Goal: Obtain resource: Download file/media

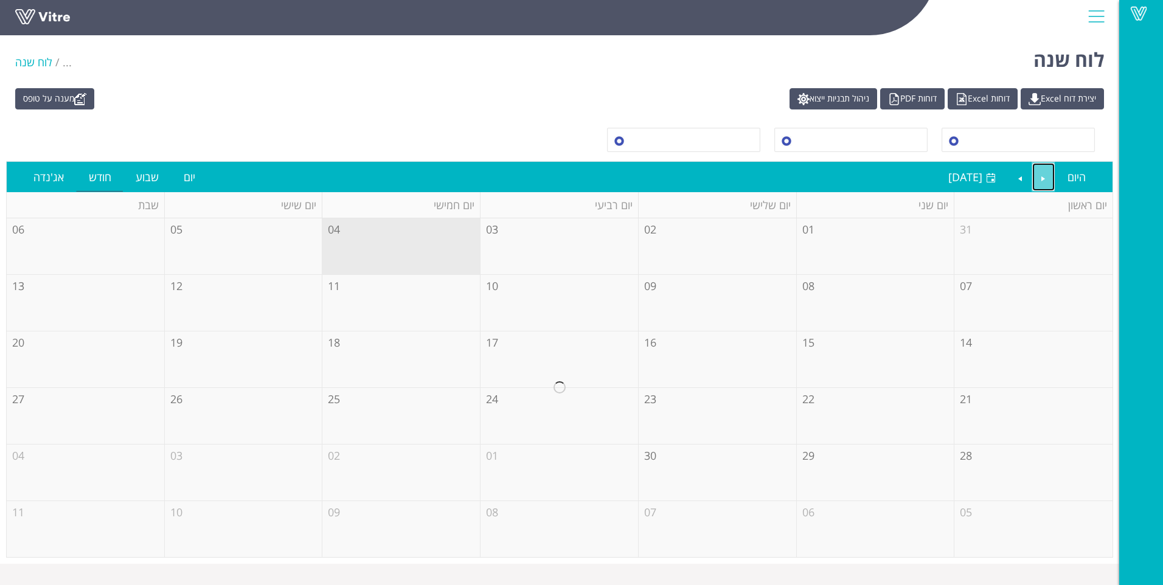
click at [1039, 174] on link "Previous" at bounding box center [1043, 177] width 23 height 28
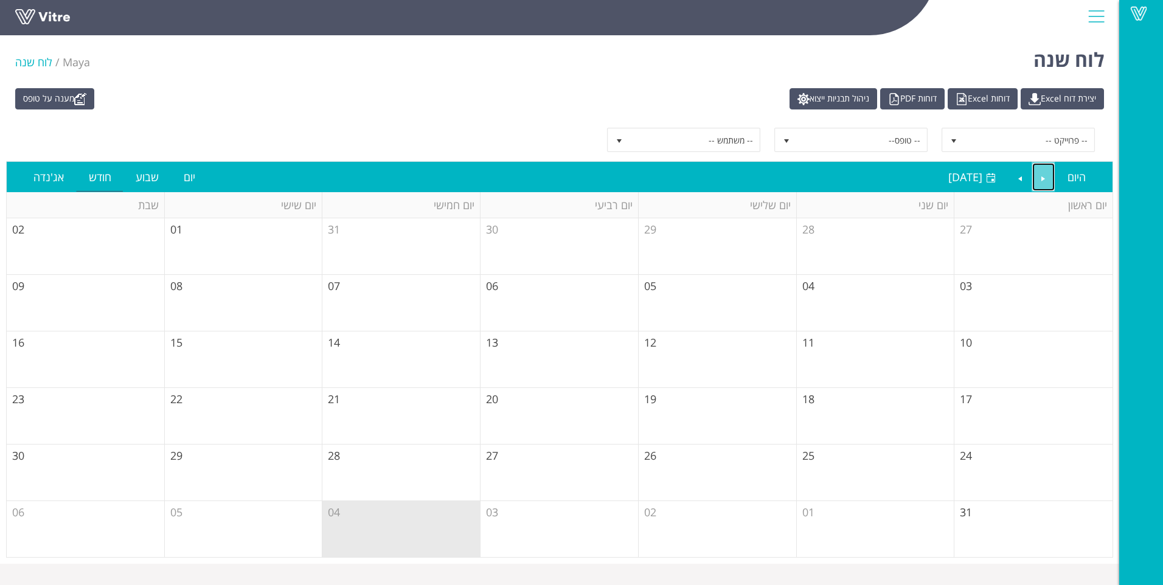
click at [1036, 173] on link "Previous" at bounding box center [1043, 177] width 23 height 28
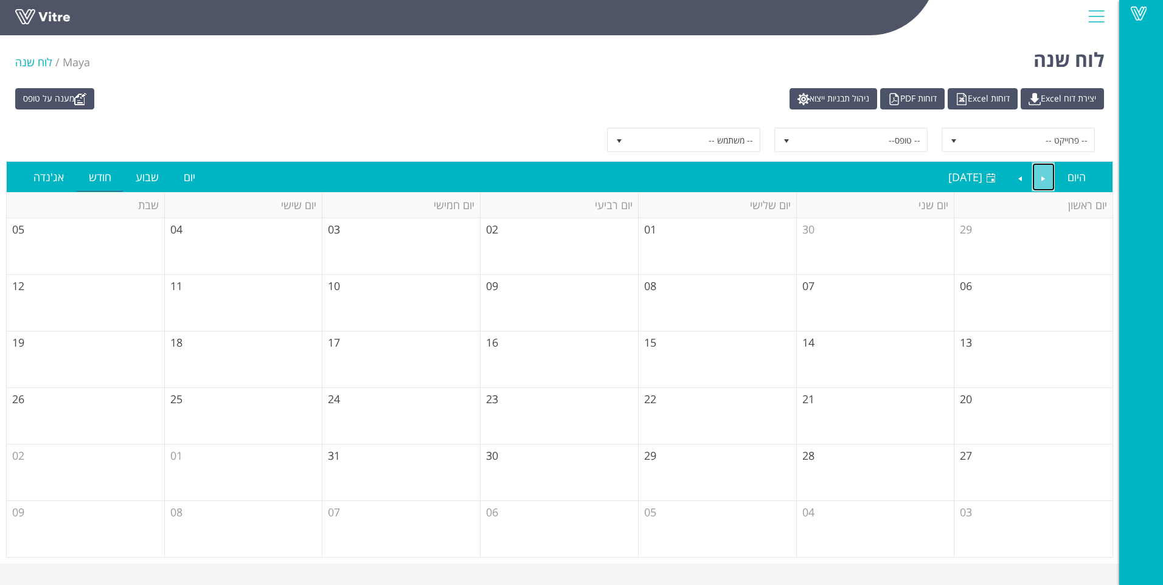
click at [1036, 173] on link "Previous" at bounding box center [1043, 177] width 23 height 28
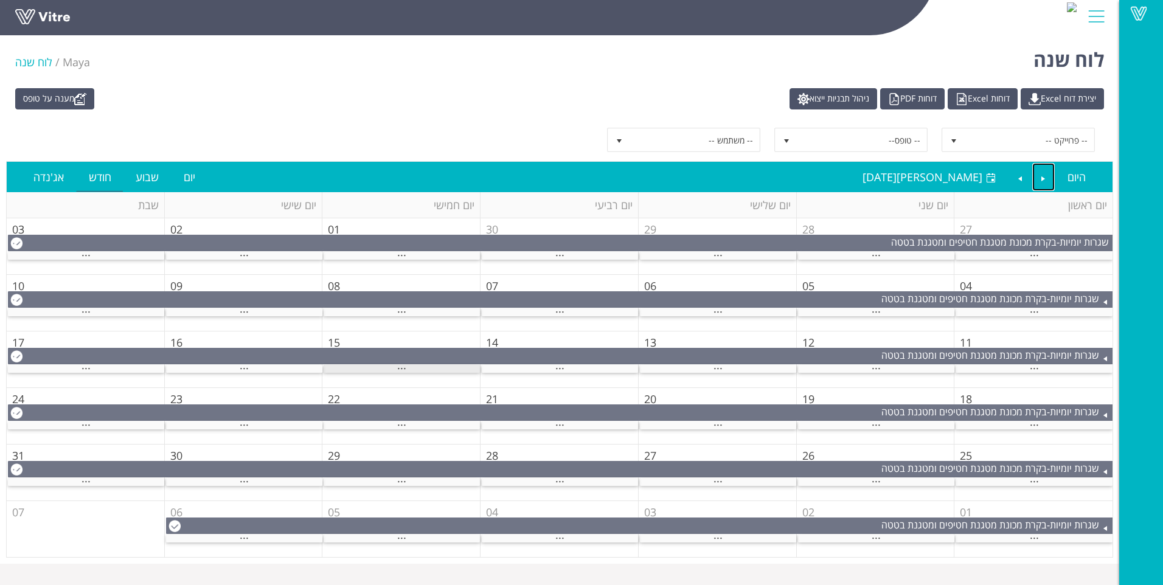
click at [403, 368] on span "..." at bounding box center [401, 365] width 9 height 13
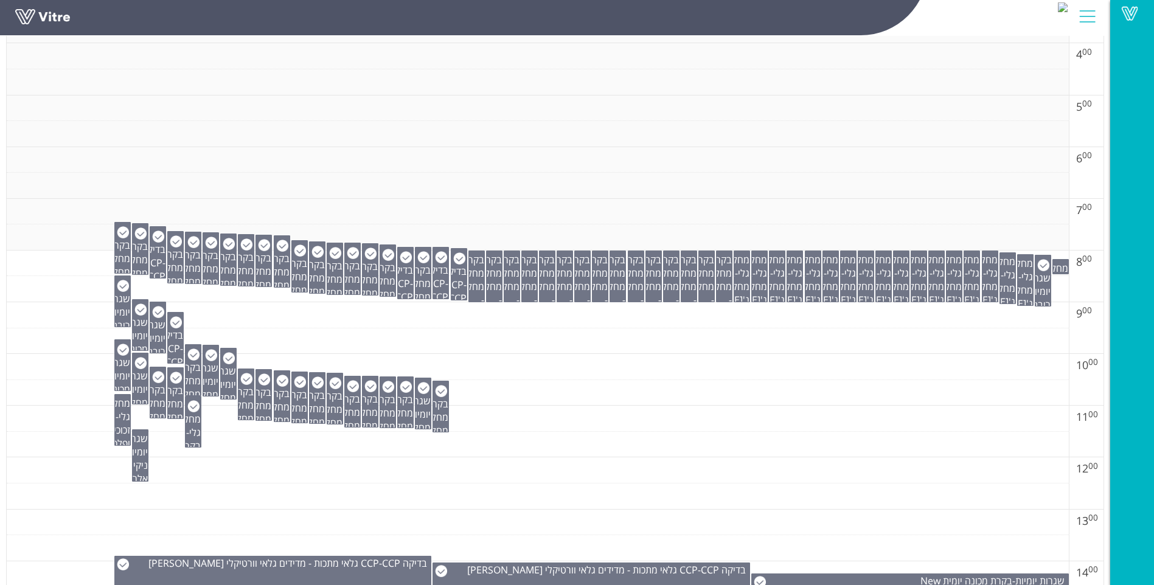
scroll to position [365, 0]
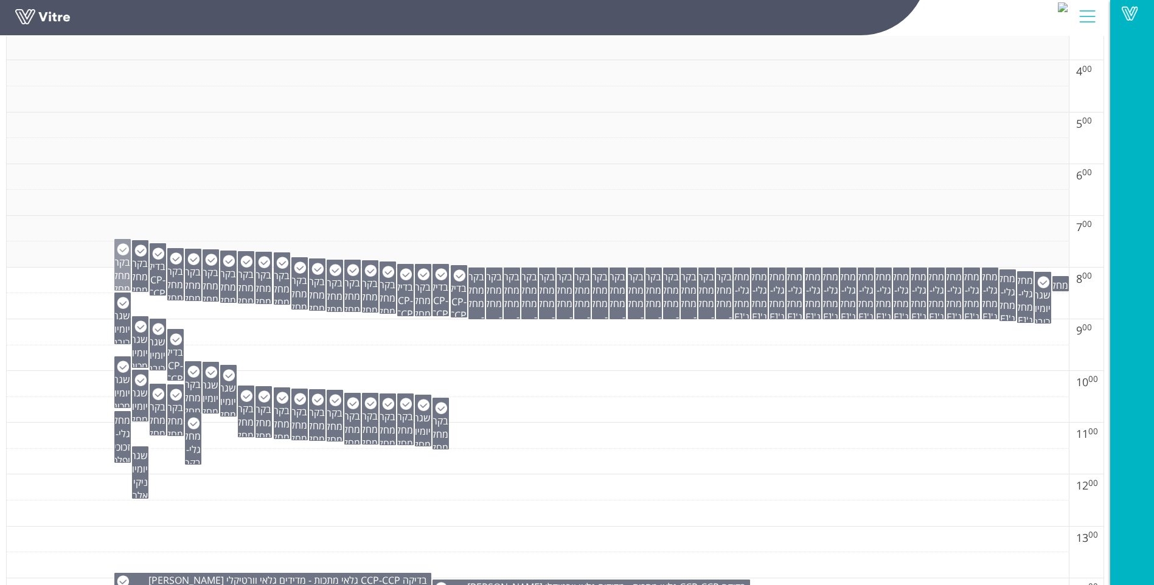
click at [123, 275] on span "בקרת מחלקה" at bounding box center [116, 268] width 29 height 27
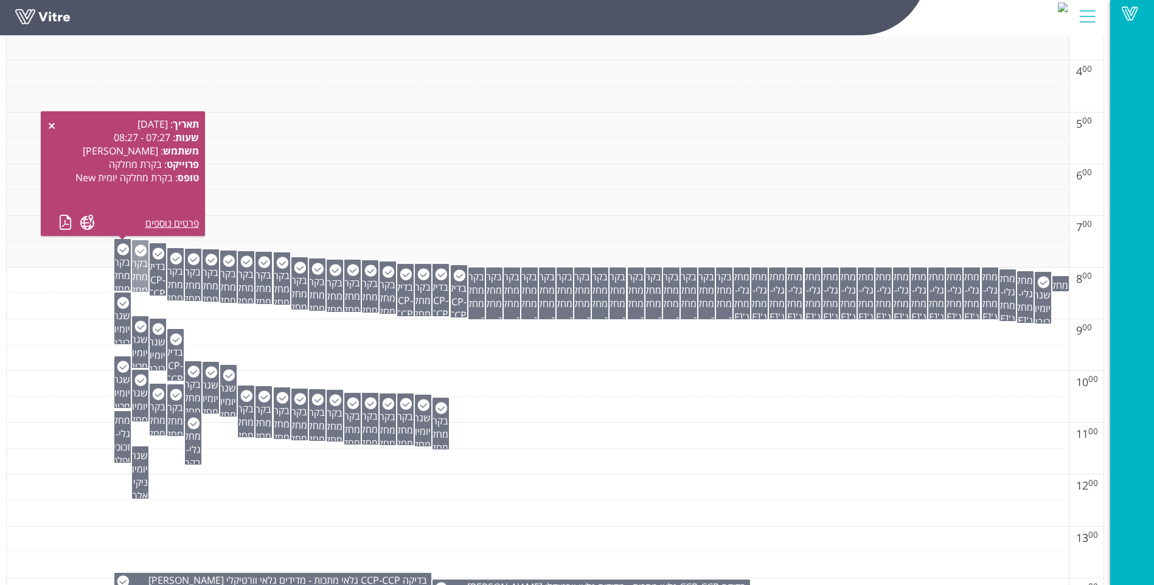
click at [138, 279] on span "בקרת מחלקה" at bounding box center [133, 270] width 29 height 27
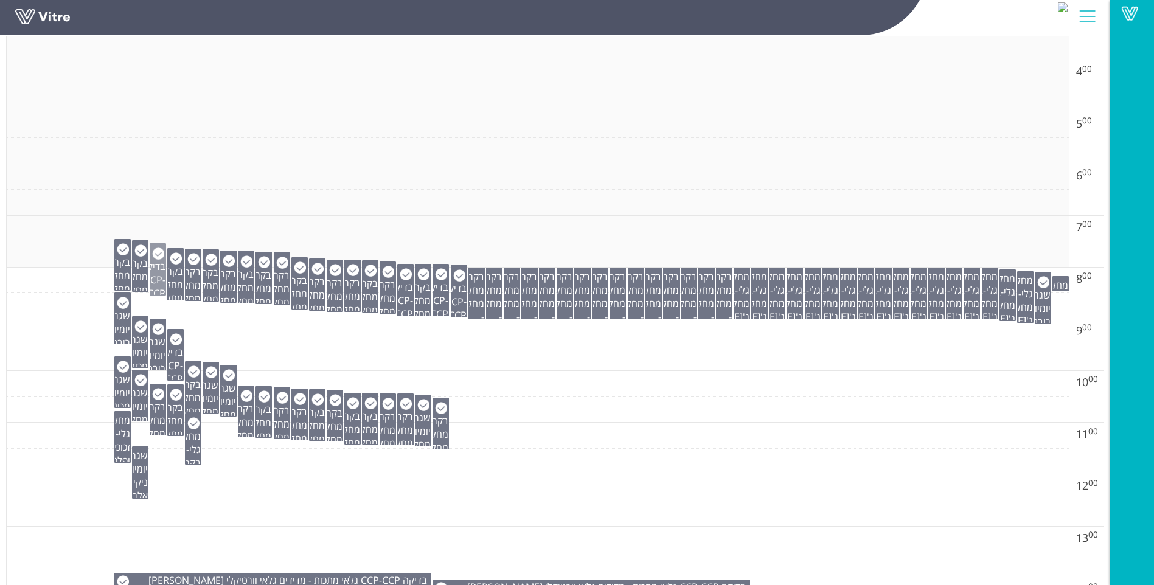
click at [151, 280] on span "בדיקה CCP" at bounding box center [153, 273] width 24 height 27
click at [179, 281] on span "בקרת מחלקה" at bounding box center [168, 278] width 29 height 27
click at [194, 284] on span "בקרת מחלקה" at bounding box center [186, 278] width 29 height 27
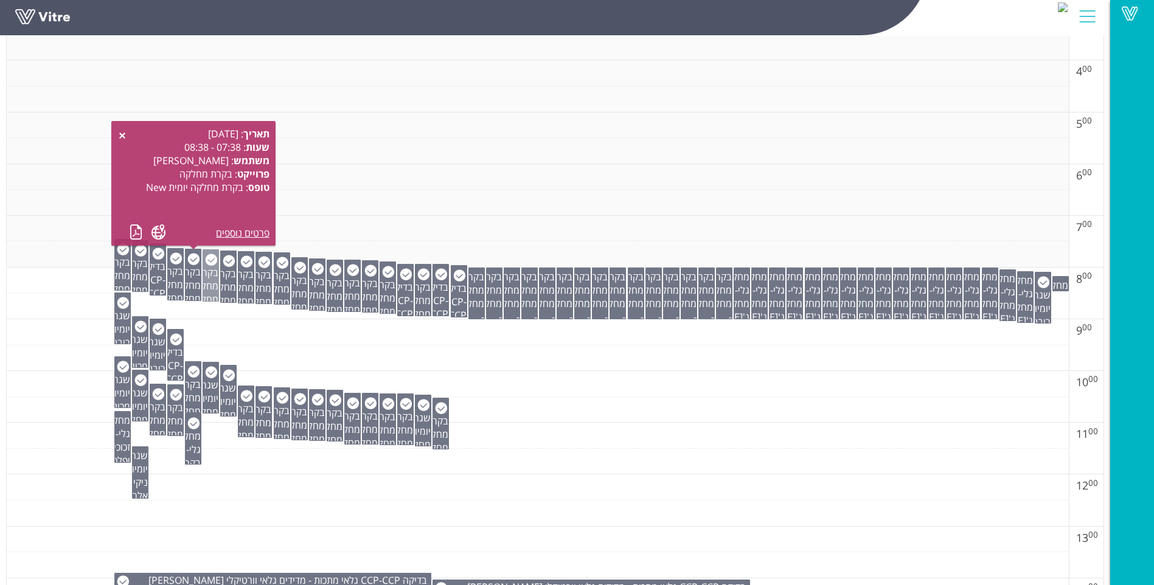
click at [213, 284] on span "בקרת מחלקה" at bounding box center [204, 279] width 29 height 27
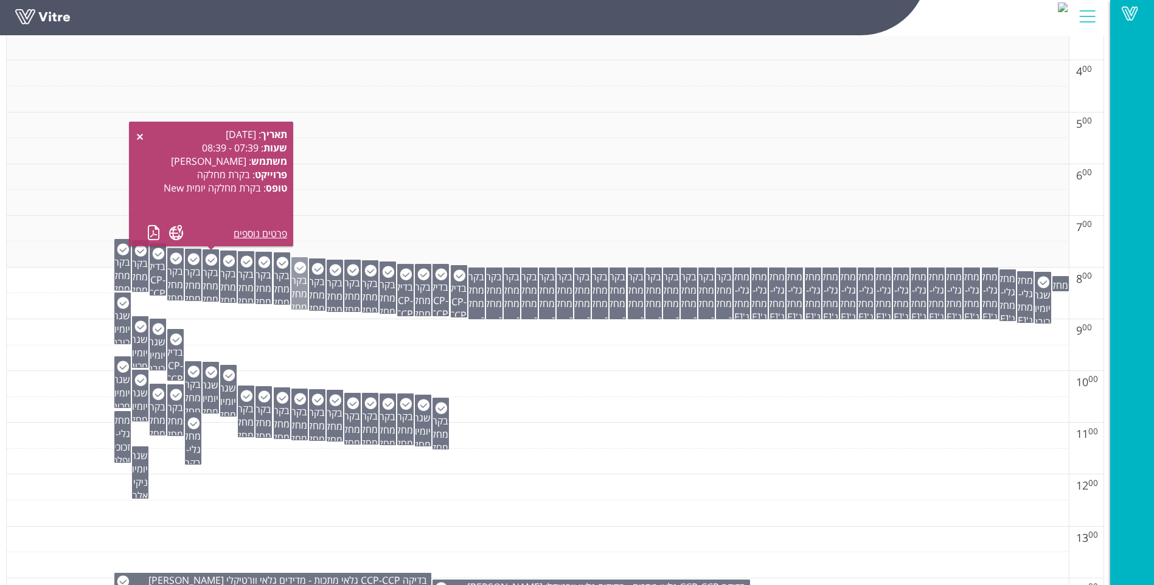
click at [293, 288] on span "בקרת מחלקה" at bounding box center [292, 287] width 29 height 27
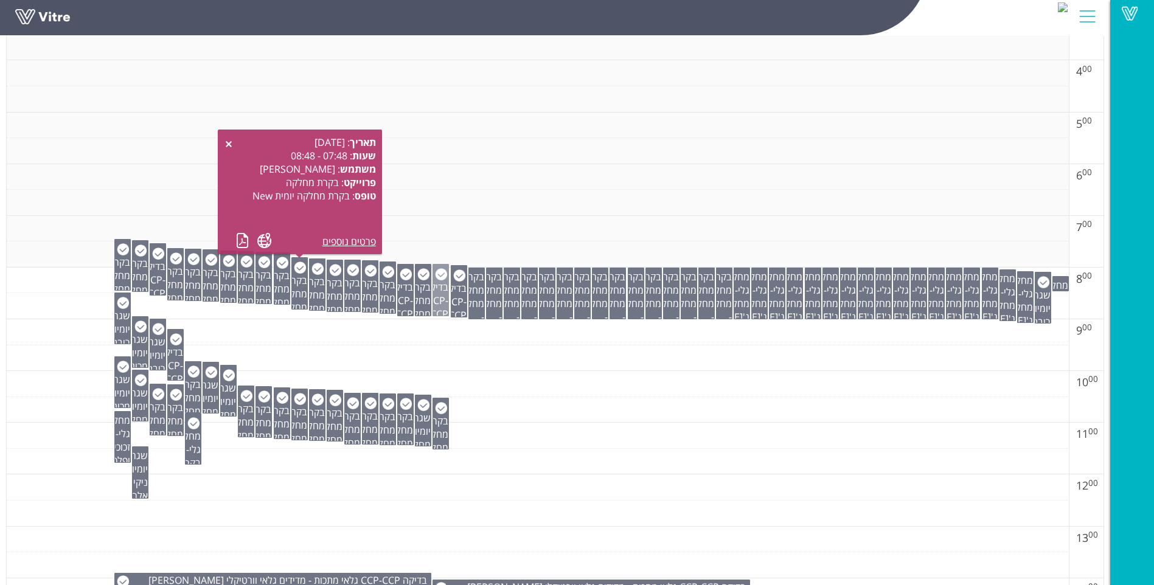
click at [435, 285] on span "בדיקה CCP" at bounding box center [436, 293] width 24 height 27
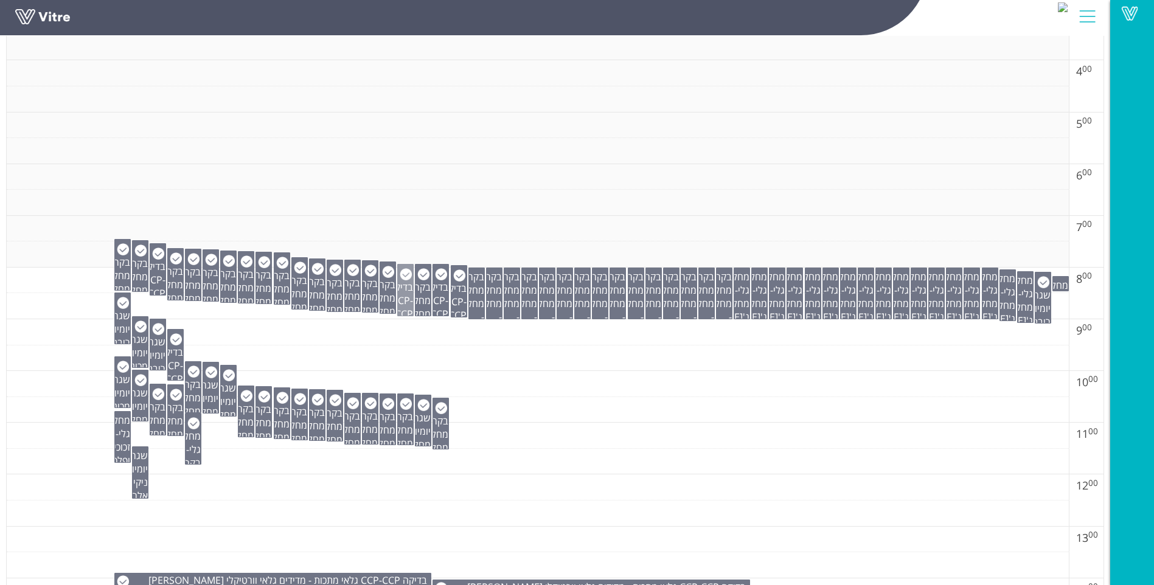
click at [409, 289] on span "בדיקה CCP" at bounding box center [401, 293] width 24 height 27
click at [378, 295] on div "בקרת מחלקה - בקרת מחלקה יומית New" at bounding box center [370, 286] width 16 height 52
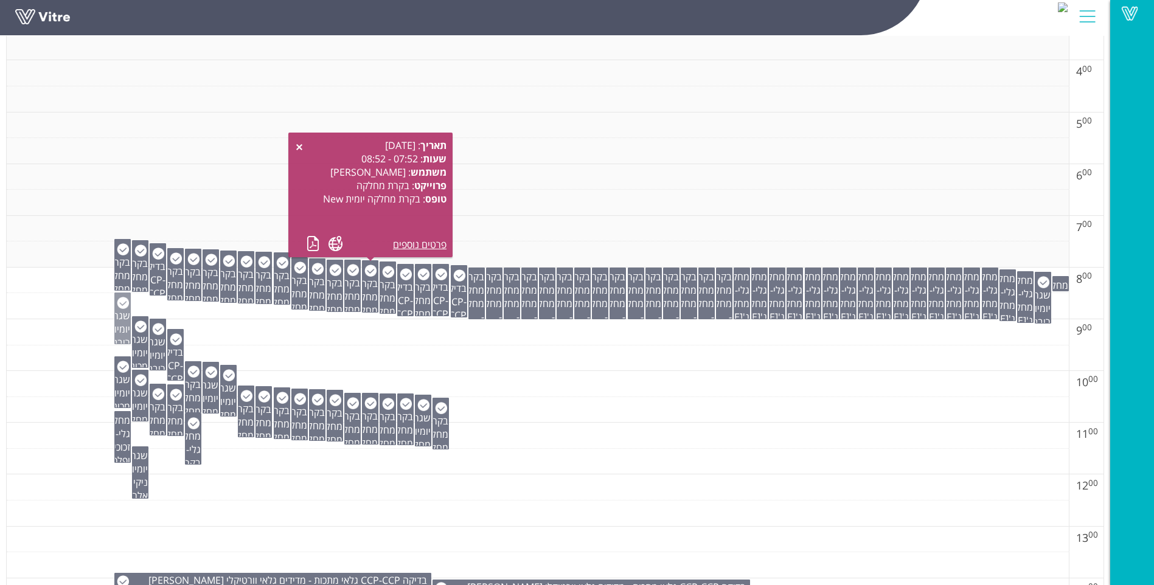
click at [123, 327] on span "שגרות יומיות" at bounding box center [117, 322] width 25 height 27
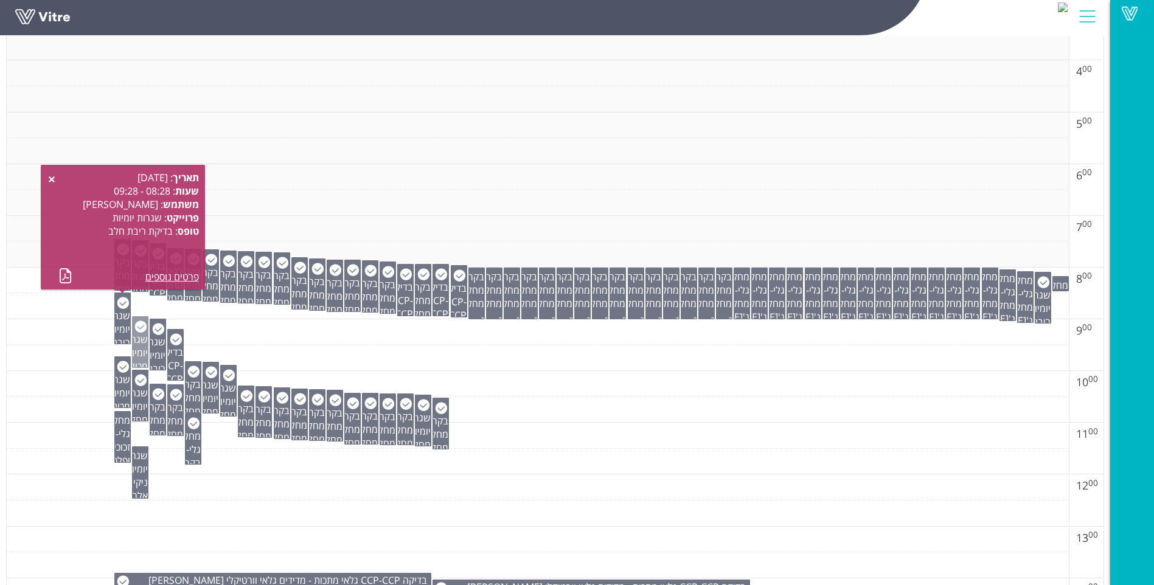
click at [139, 347] on span "שגרות יומיות" at bounding box center [135, 346] width 25 height 27
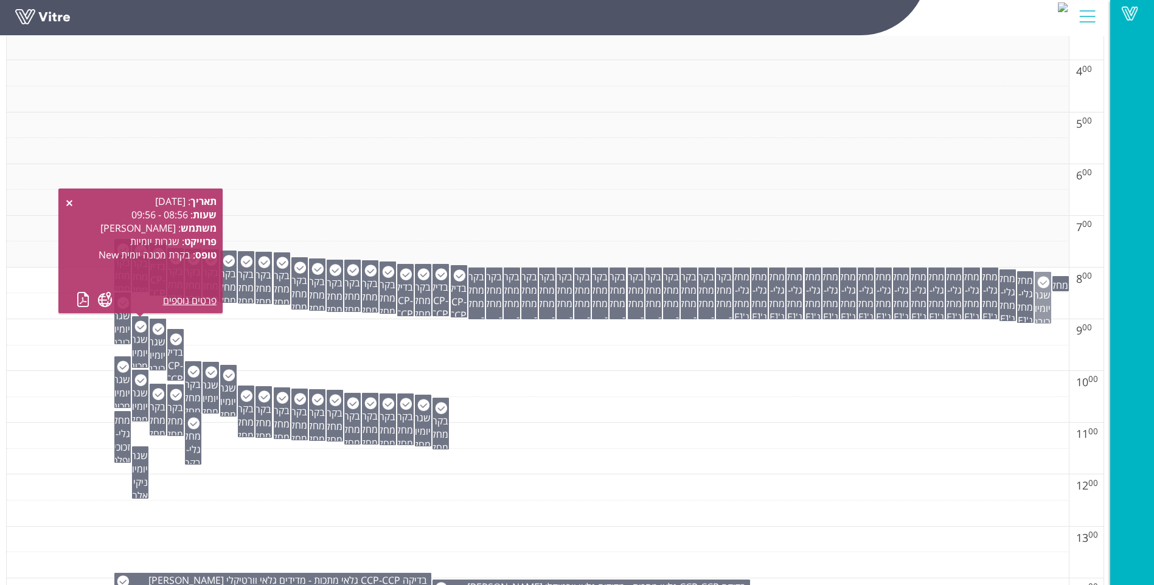
click at [1040, 291] on span "שגרות יומיות" at bounding box center [1037, 301] width 25 height 27
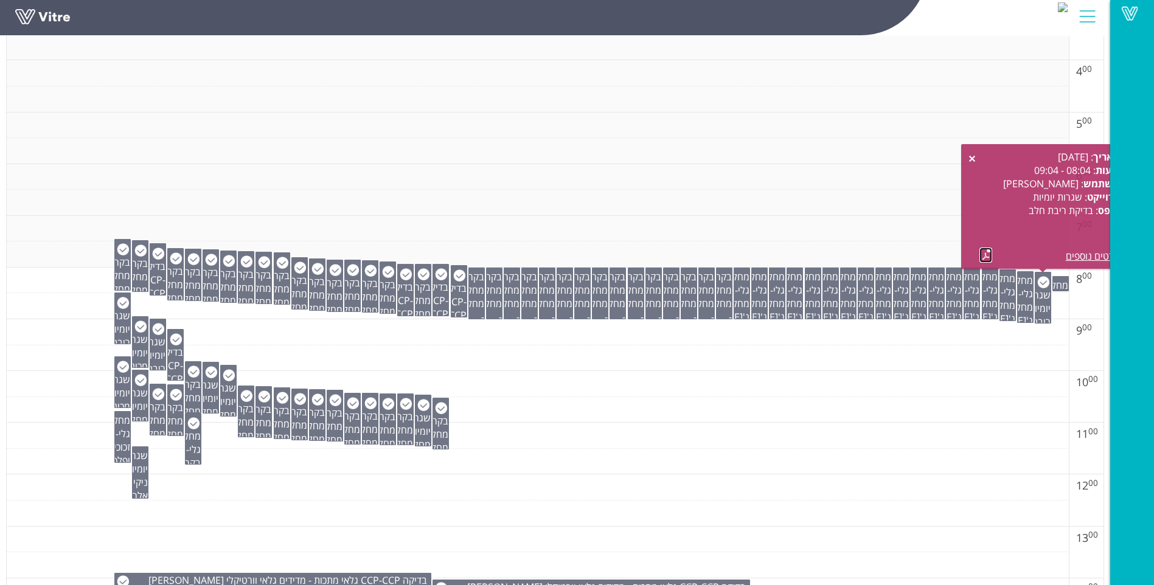
click at [982, 258] on link at bounding box center [985, 254] width 13 height 15
click at [150, 354] on div "שגרות יומיות - בדיקת ריבת חלב" at bounding box center [158, 345] width 16 height 52
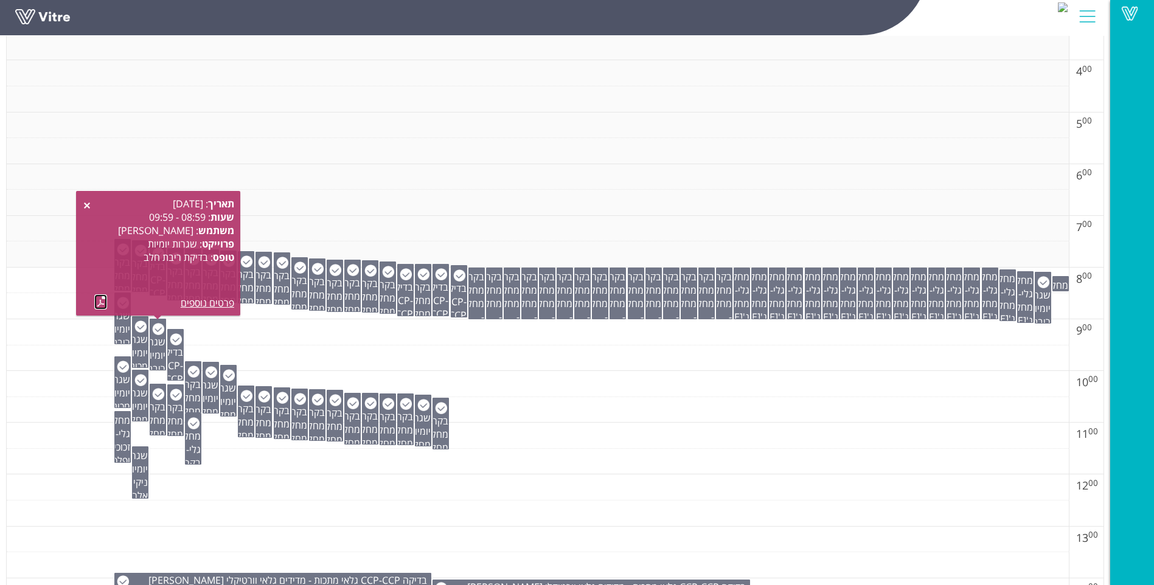
click at [106, 298] on link at bounding box center [100, 301] width 13 height 15
